Goal: Transaction & Acquisition: Purchase product/service

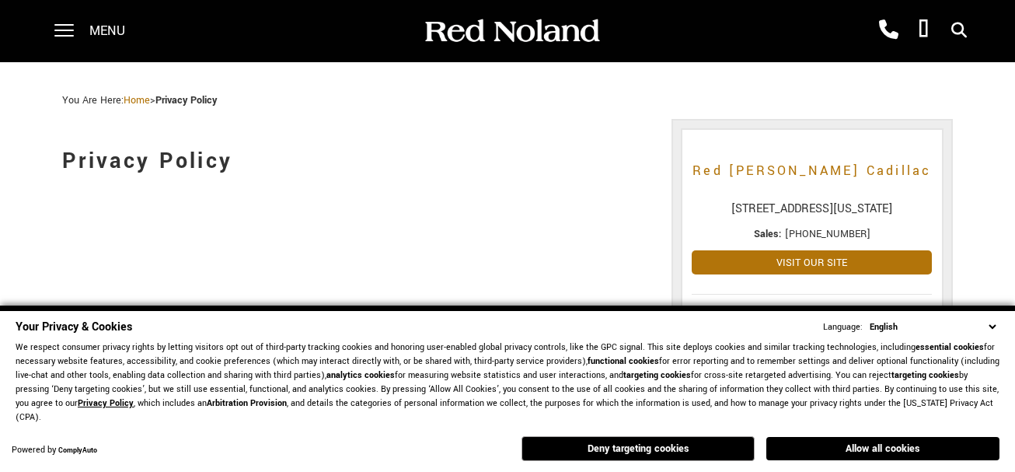
click at [805, 241] on span "[PHONE_NUMBER]" at bounding box center [827, 234] width 85 height 14
click at [958, 30] on icon at bounding box center [959, 30] width 16 height 1
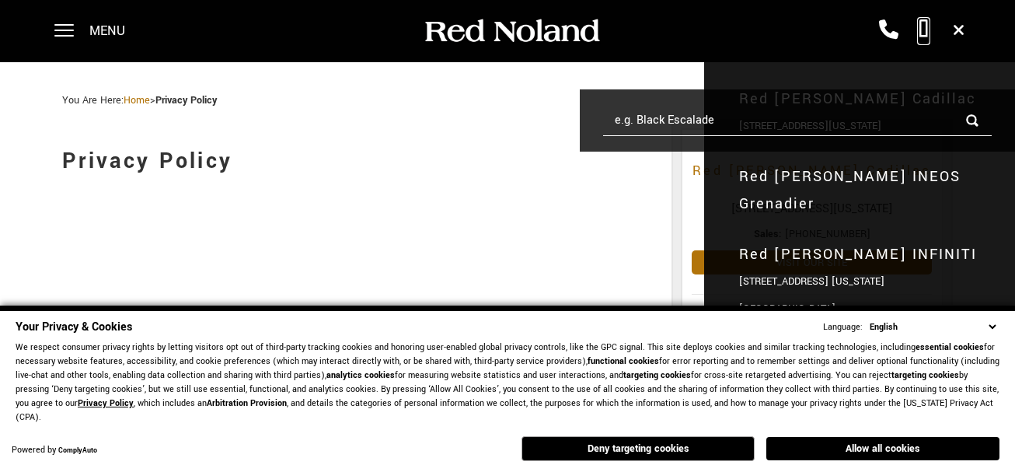
click at [921, 26] on icon at bounding box center [923, 29] width 10 height 19
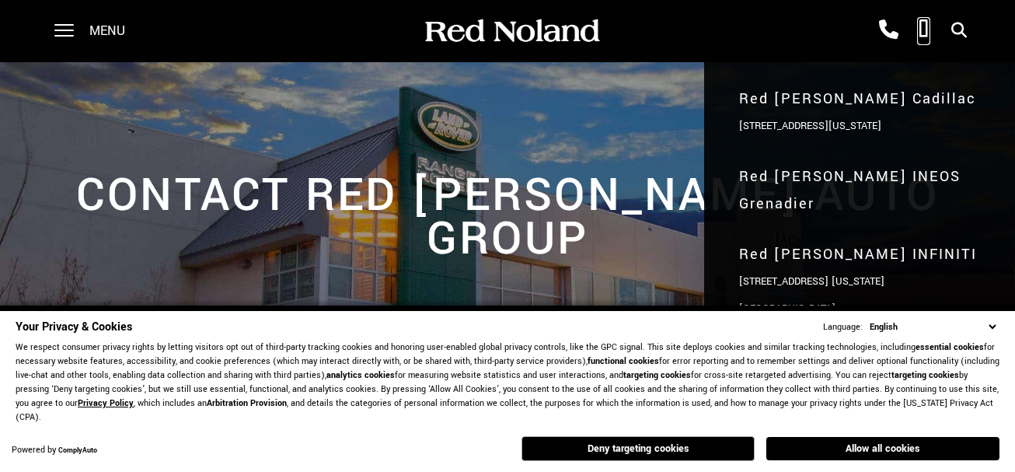
click at [919, 29] on icon at bounding box center [923, 29] width 10 height 19
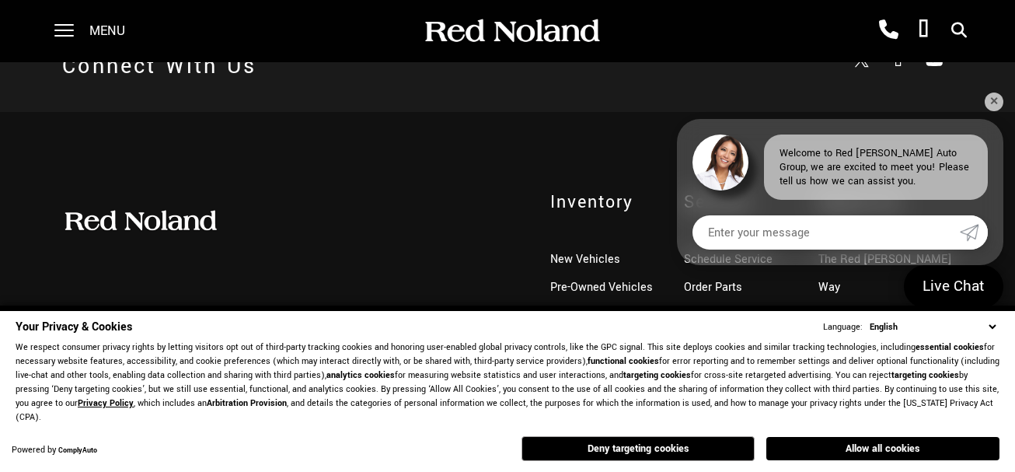
scroll to position [1104, 0]
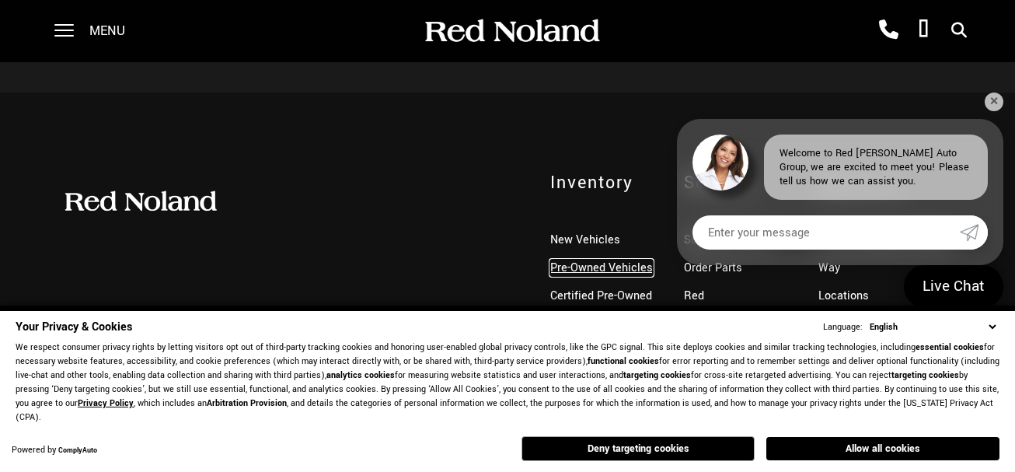
click at [598, 259] on link "Pre-Owned Vehicles" at bounding box center [601, 267] width 103 height 16
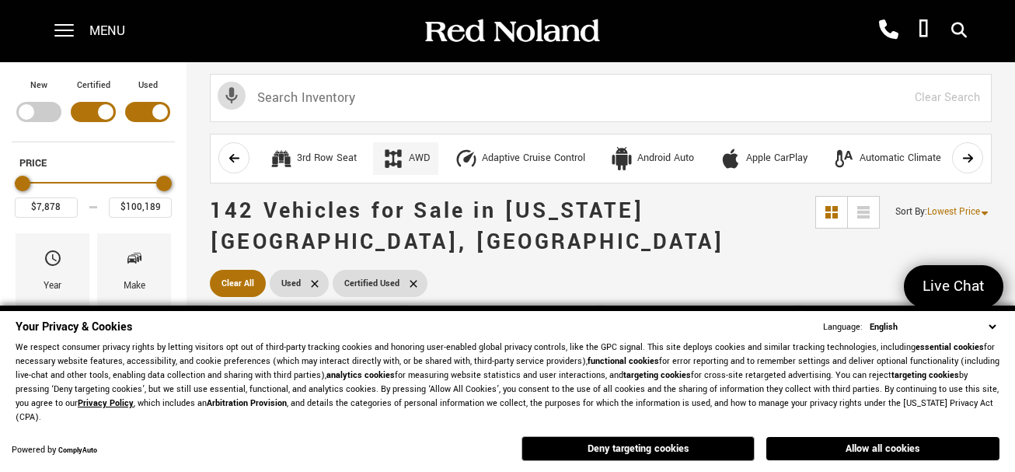
click at [393, 170] on div "AWD" at bounding box center [392, 158] width 23 height 23
click at [547, 163] on div "Adaptive Cruise Control" at bounding box center [533, 158] width 103 height 14
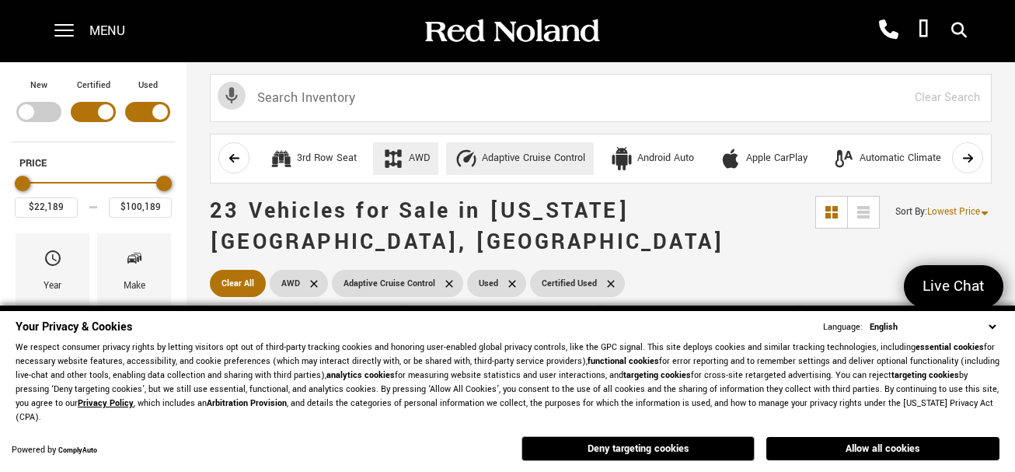
click at [594, 270] on link "Certified Used" at bounding box center [577, 283] width 95 height 27
click at [451, 277] on icon at bounding box center [449, 283] width 12 height 12
type input "$7,878"
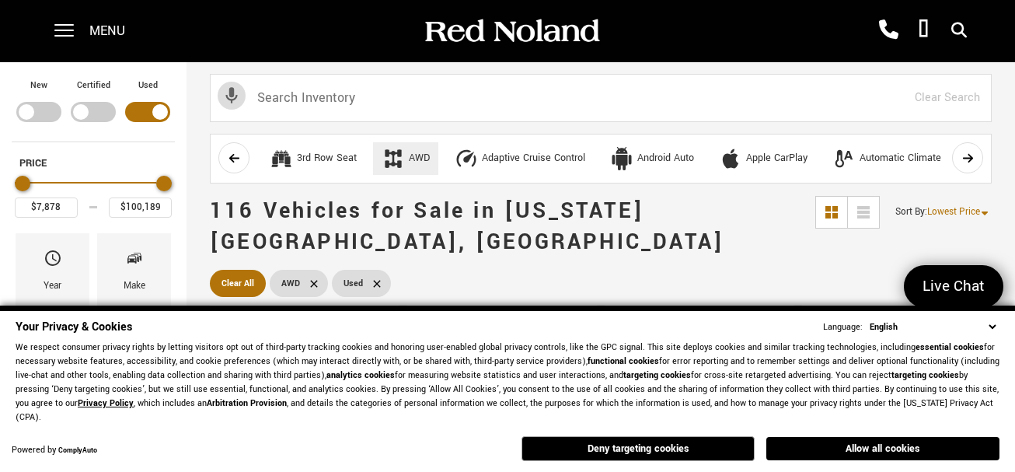
click at [312, 277] on icon at bounding box center [314, 283] width 12 height 12
click at [312, 280] on icon at bounding box center [314, 283] width 7 height 7
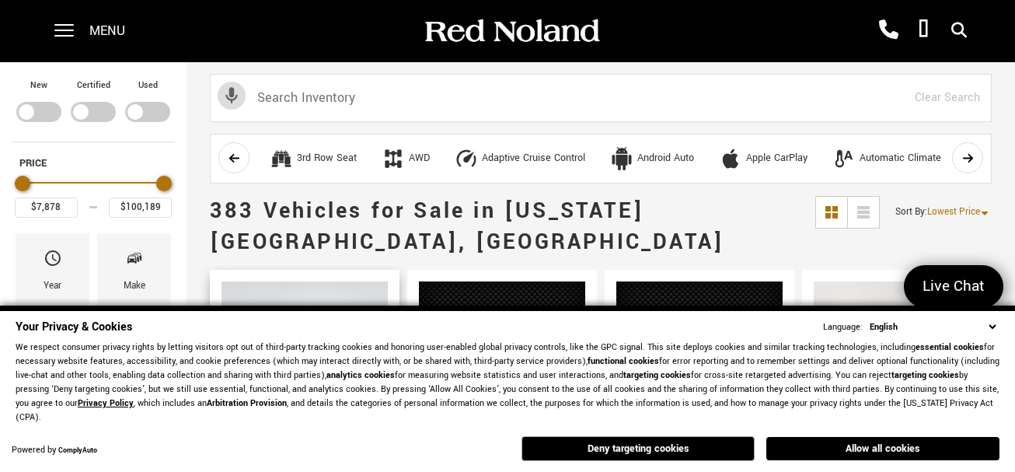
type input "$166,622"
click at [464, 292] on img at bounding box center [502, 345] width 166 height 128
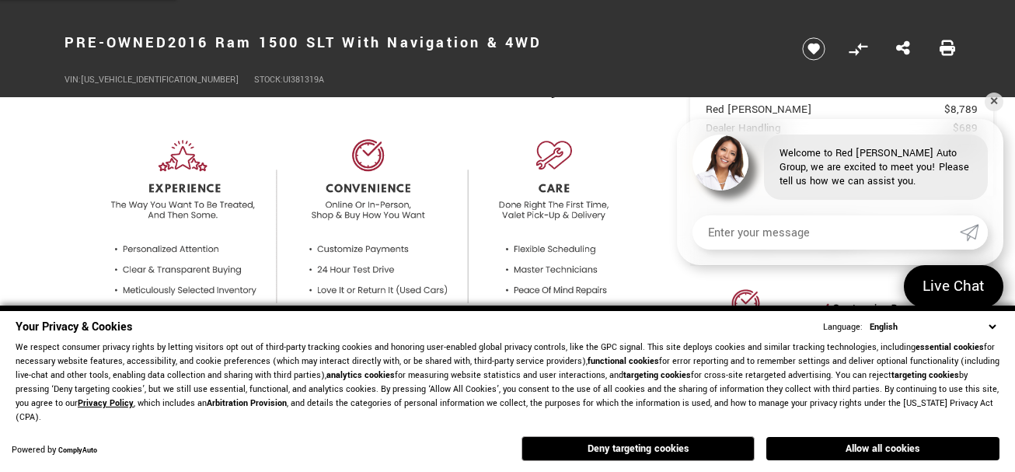
scroll to position [553, 0]
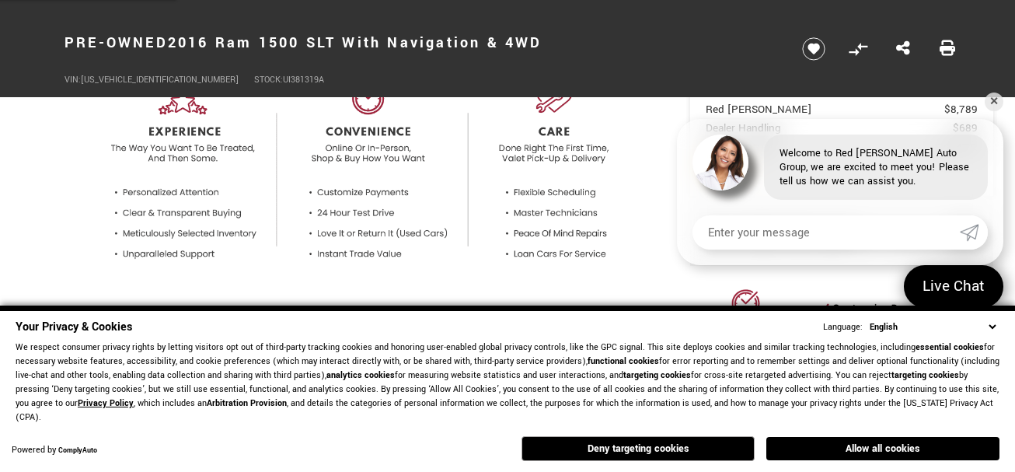
click at [545, 233] on img at bounding box center [363, 135] width 598 height 364
click at [534, 259] on img at bounding box center [363, 135] width 598 height 364
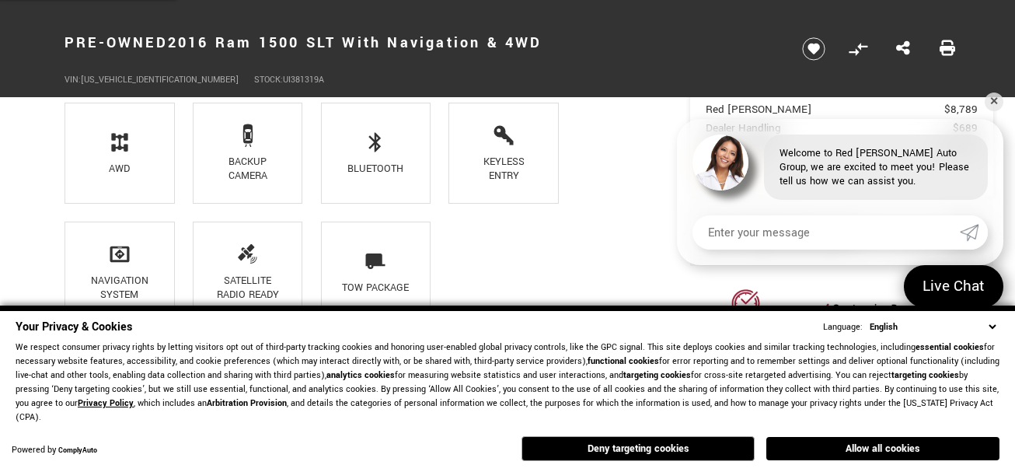
scroll to position [1116, 0]
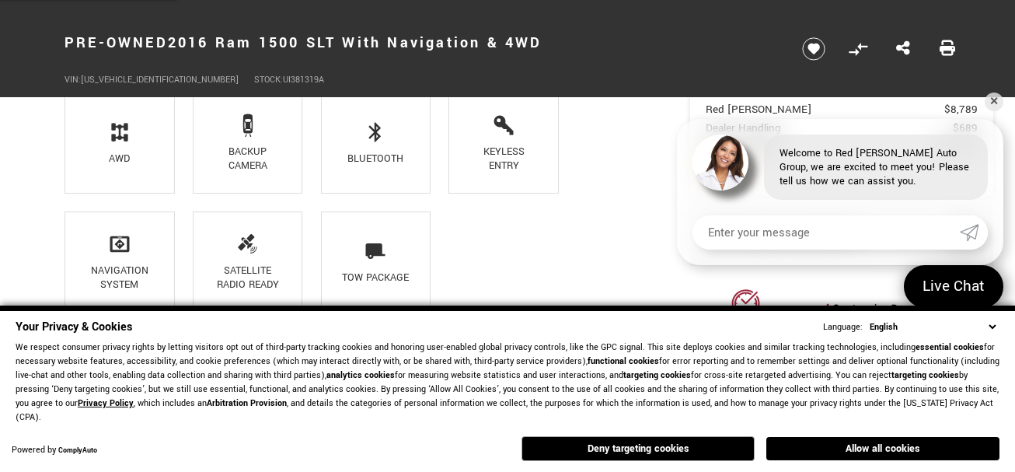
click at [496, 160] on div "Keyless Entry" at bounding box center [503, 159] width 72 height 28
click at [500, 172] on div "Keyless Entry" at bounding box center [503, 159] width 72 height 28
click at [265, 158] on div "Backup Camera" at bounding box center [247, 159] width 72 height 28
click at [170, 190] on li "AWD" at bounding box center [119, 142] width 110 height 101
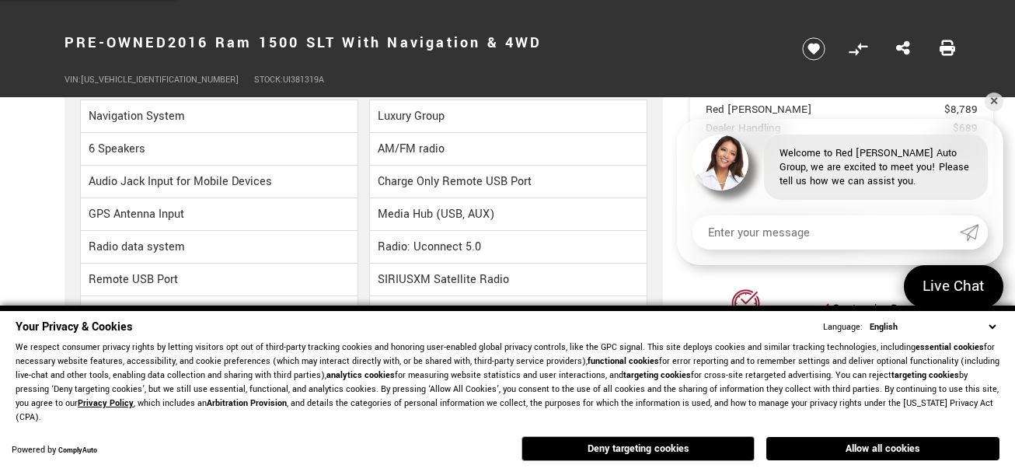
scroll to position [2231, 0]
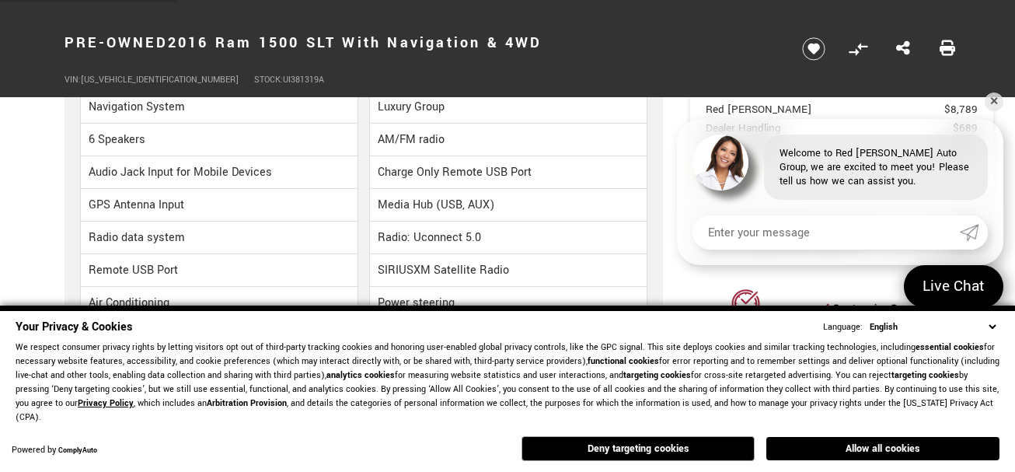
click at [1011, 221] on section "Basic Info Exterior: Black Drivetrain: 4WD Interior: Black Transmission: 8-Spee…" at bounding box center [507, 435] width 1015 height 4318
click at [1011, 223] on section "Basic Info Exterior: Black Drivetrain: 4WD Interior: Black Transmission: 8-Spee…" at bounding box center [507, 435] width 1015 height 4318
click at [1011, 225] on section "Basic Info Exterior: Black Drivetrain: 4WD Interior: Black Transmission: 8-Spee…" at bounding box center [507, 435] width 1015 height 4318
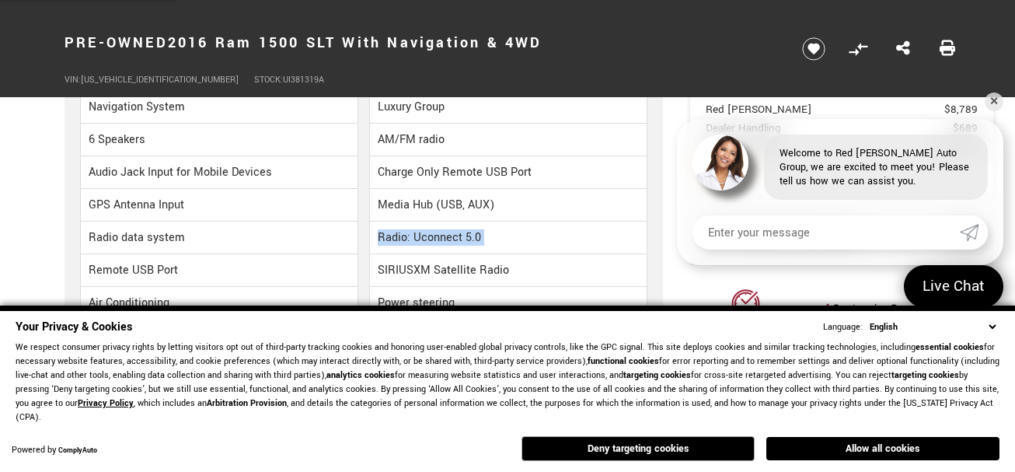
click at [1011, 227] on section "Basic Info Exterior: Black Drivetrain: 4WD Interior: Black Transmission: 8-Spee…" at bounding box center [507, 435] width 1015 height 4318
click at [1011, 230] on section "Basic Info Exterior: Black Drivetrain: 4WD Interior: Black Transmission: 8-Spee…" at bounding box center [507, 435] width 1015 height 4318
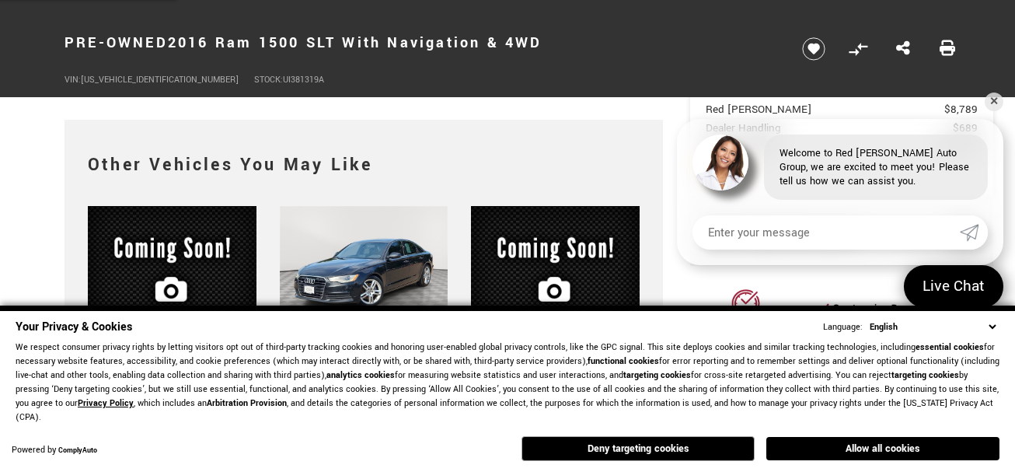
scroll to position [4170, 0]
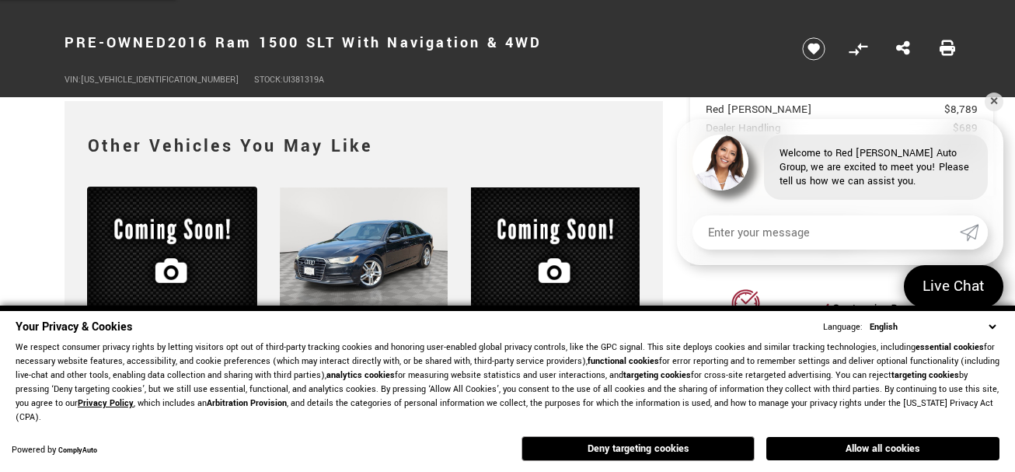
click at [165, 278] on img at bounding box center [172, 252] width 169 height 130
click at [170, 284] on img at bounding box center [172, 252] width 169 height 130
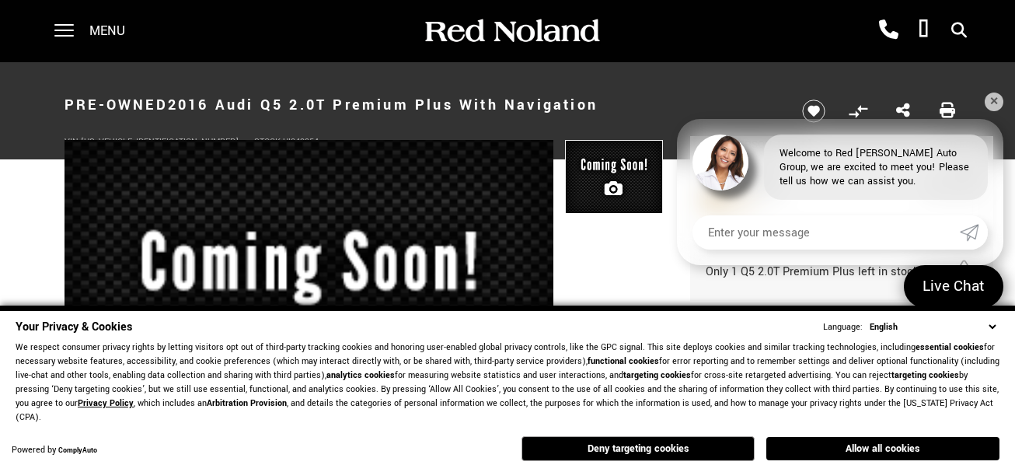
scroll to position [34, 0]
click at [995, 340] on div "Your Privacy & Cookies Language: English Spanish / Español English / [GEOGRAPHI…" at bounding box center [507, 390] width 990 height 151
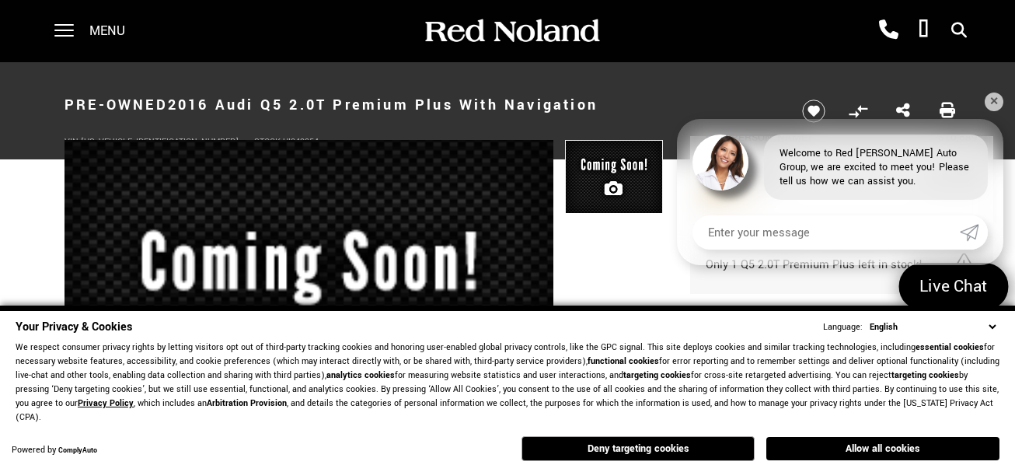
drag, startPoint x: 989, startPoint y: 318, endPoint x: 987, endPoint y: 305, distance: 12.6
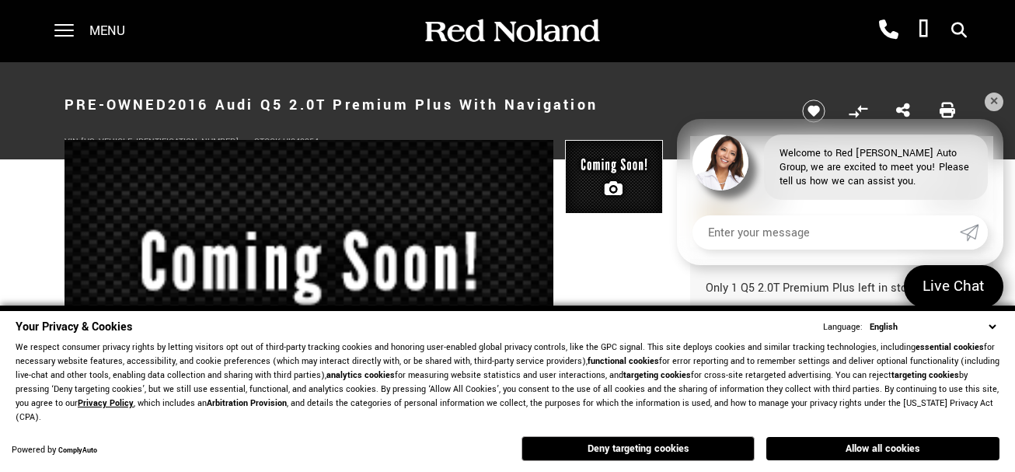
scroll to position [0, 0]
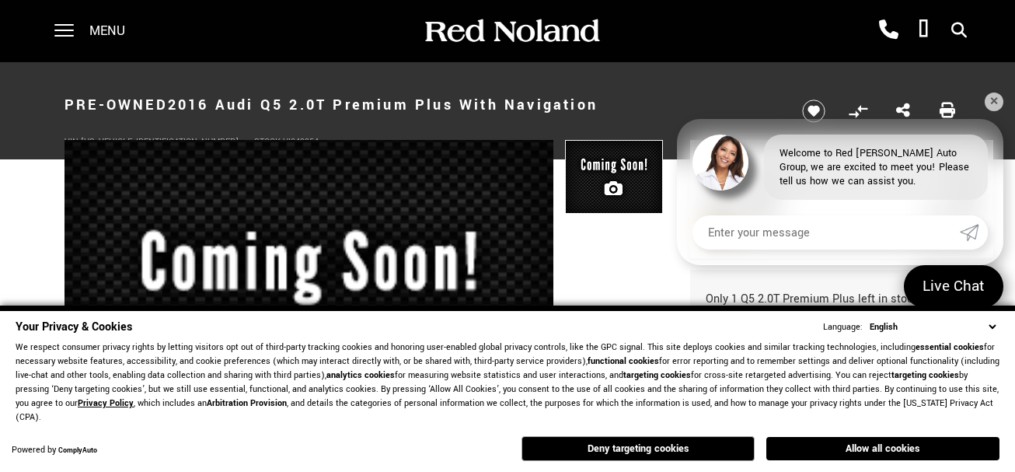
click at [616, 180] on img at bounding box center [614, 177] width 98 height 75
click at [616, 183] on img at bounding box center [614, 177] width 98 height 75
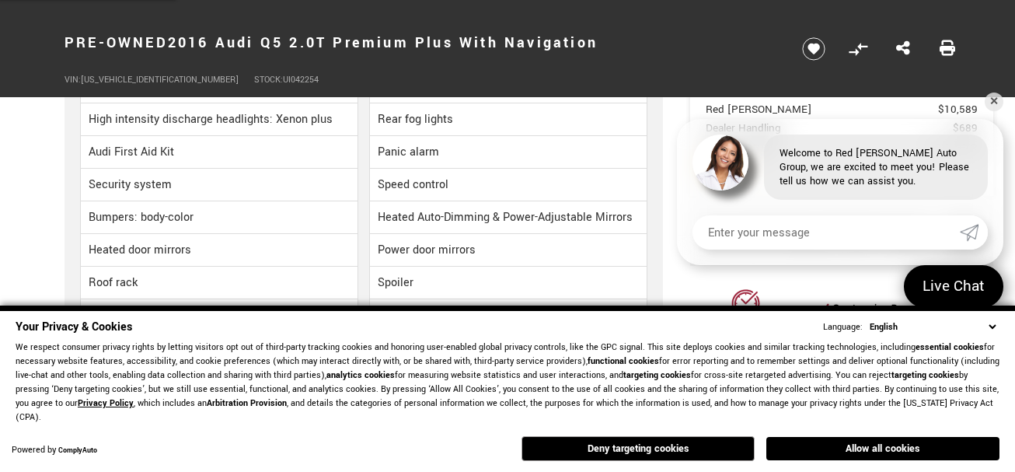
scroll to position [3486, 0]
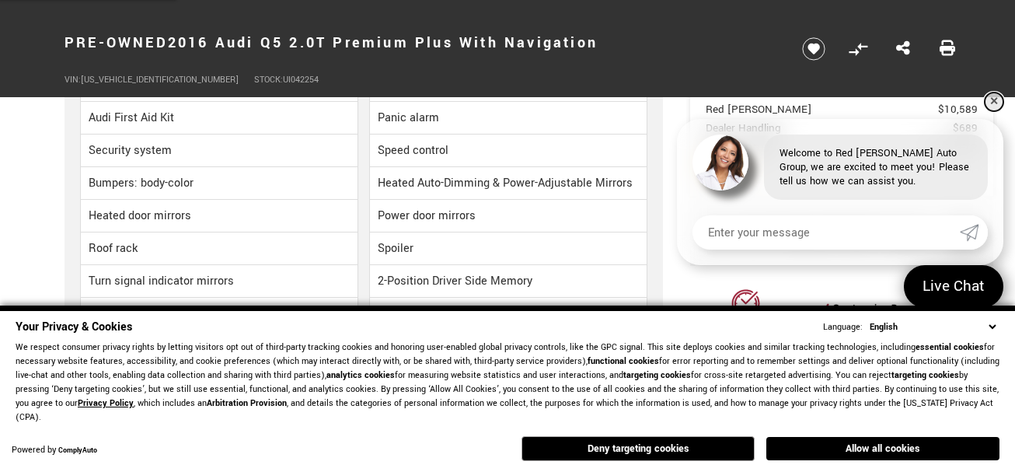
click at [991, 106] on link "✕" at bounding box center [993, 101] width 19 height 19
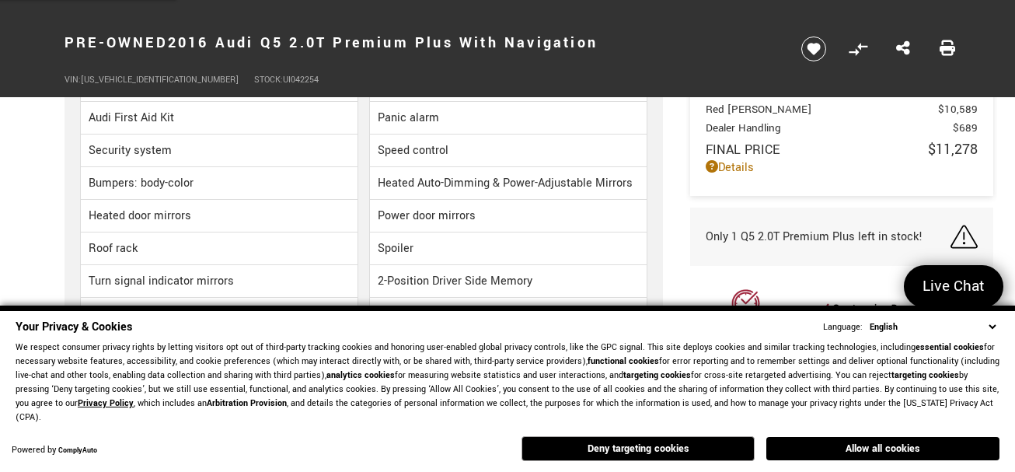
click at [818, 45] on icon "Save vehicle" at bounding box center [813, 49] width 12 height 10
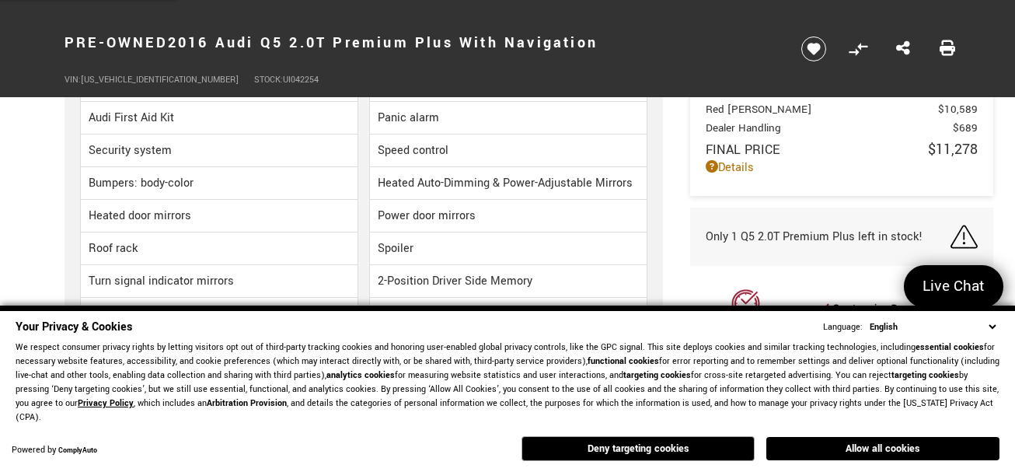
click at [810, 52] on icon "Save vehicle" at bounding box center [813, 49] width 12 height 10
